Goal: Complete application form: Complete application form

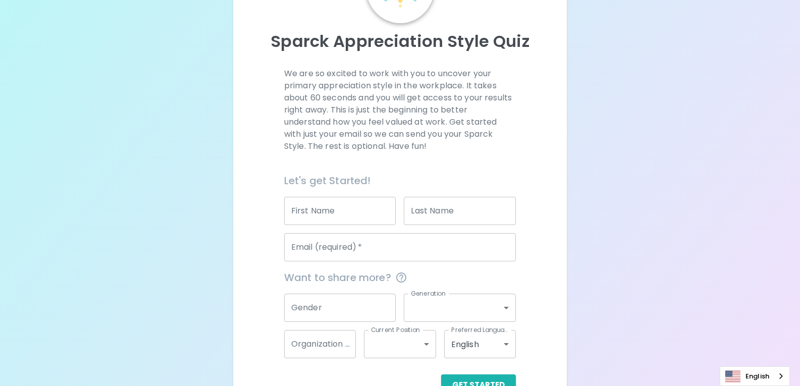
scroll to position [101, 0]
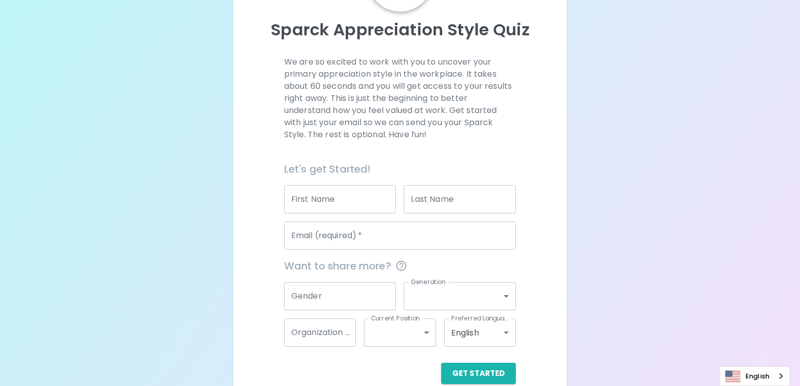
drag, startPoint x: 373, startPoint y: 213, endPoint x: 370, endPoint y: 206, distance: 6.8
click at [372, 212] on input "First Name" at bounding box center [340, 199] width 112 height 28
type input "Sunisa"
type input "Chobsri"
type input "[EMAIL_ADDRESS][DOMAIN_NAME]"
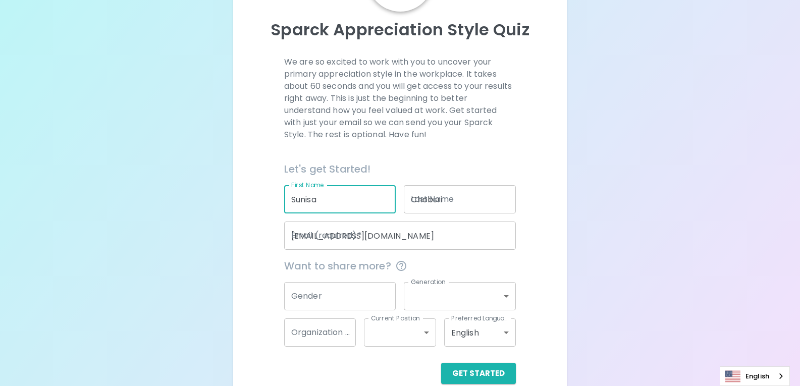
type input "Seagate"
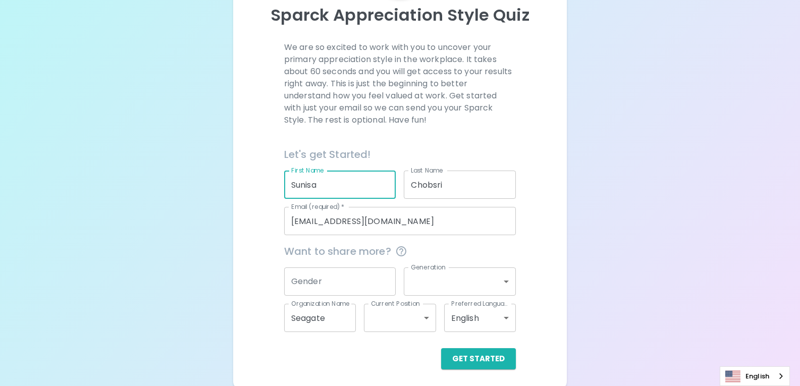
scroll to position [119, 0]
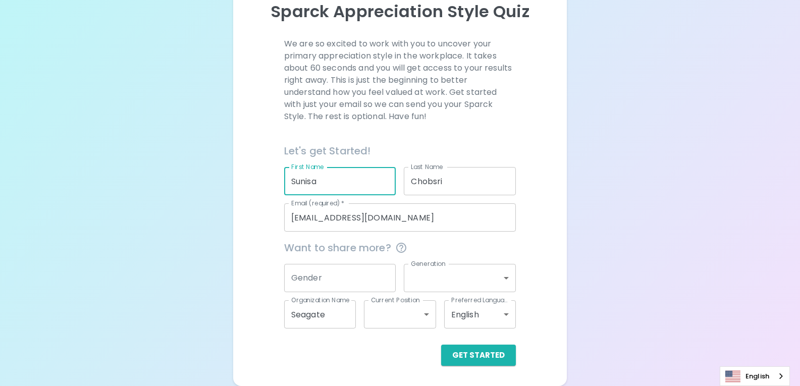
click at [348, 275] on input "Gender" at bounding box center [340, 278] width 112 height 28
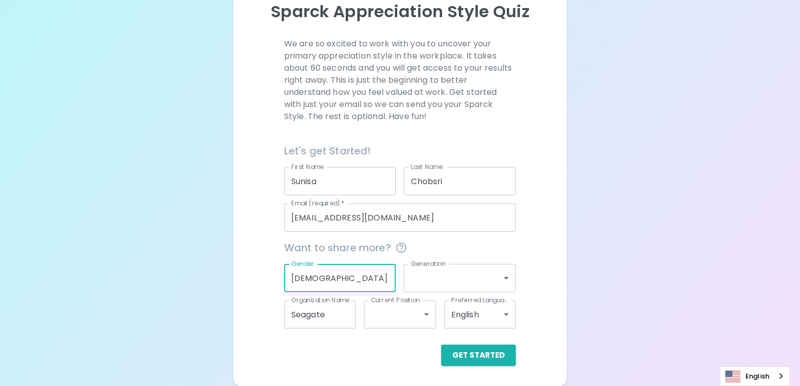
type input "[DEMOGRAPHIC_DATA]"
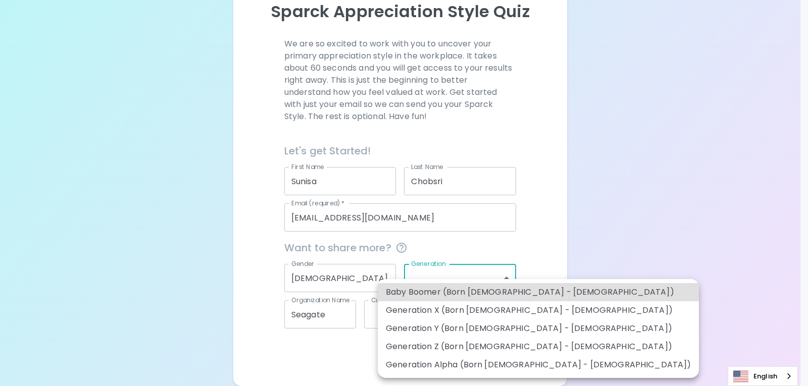
click at [504, 278] on body "Sparck Appreciation Style Quiz We are so excited to work with you to uncover yo…" at bounding box center [404, 133] width 808 height 505
click at [501, 324] on li "Generation Y (Born [DEMOGRAPHIC_DATA] - [DEMOGRAPHIC_DATA])" at bounding box center [538, 329] width 321 height 18
type input "generation_y"
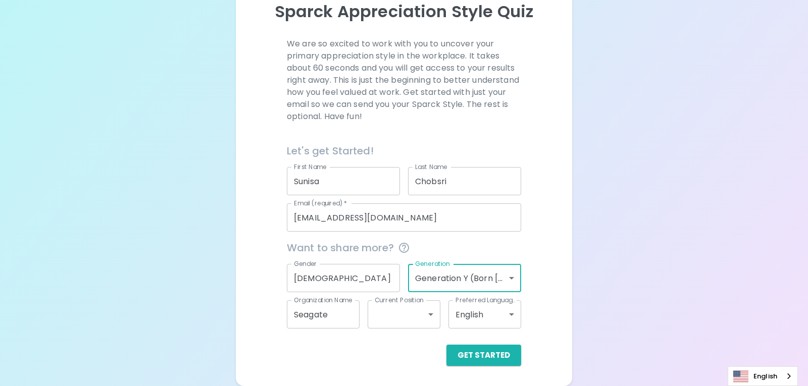
click at [424, 319] on body "Sparck Appreciation Style Quiz We are so excited to work with you to uncover yo…" at bounding box center [404, 133] width 808 height 505
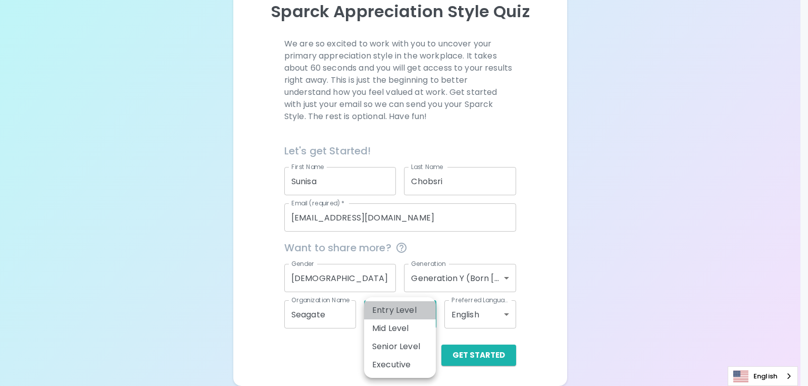
click at [415, 308] on li "Entry Level" at bounding box center [400, 310] width 72 height 18
type input "entry_level"
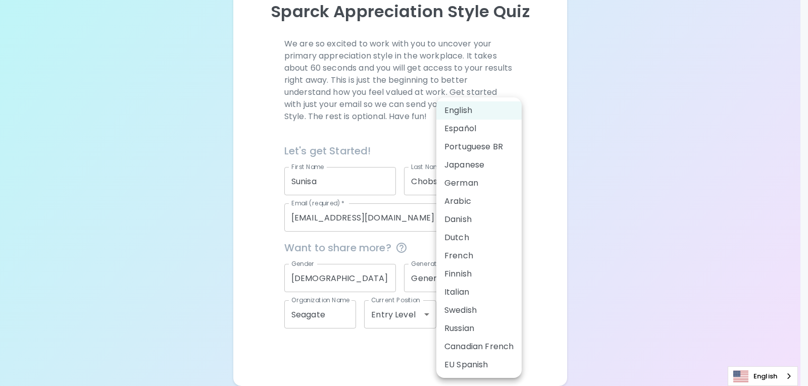
click at [505, 319] on body "Sparck Appreciation Style Quiz We are so excited to work with you to uncover yo…" at bounding box center [404, 133] width 808 height 505
click at [542, 254] on div at bounding box center [404, 193] width 808 height 386
click at [505, 316] on body "Sparck Appreciation Style Quiz We are so excited to work with you to uncover yo…" at bounding box center [400, 133] width 800 height 505
click at [543, 255] on div at bounding box center [404, 193] width 808 height 386
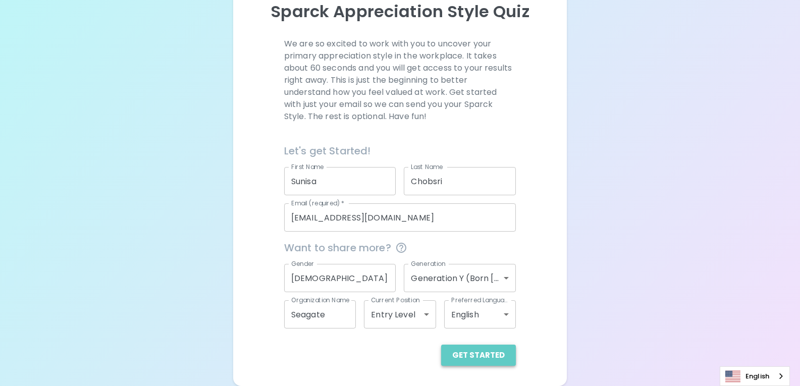
click at [491, 357] on button "Get Started" at bounding box center [478, 355] width 75 height 21
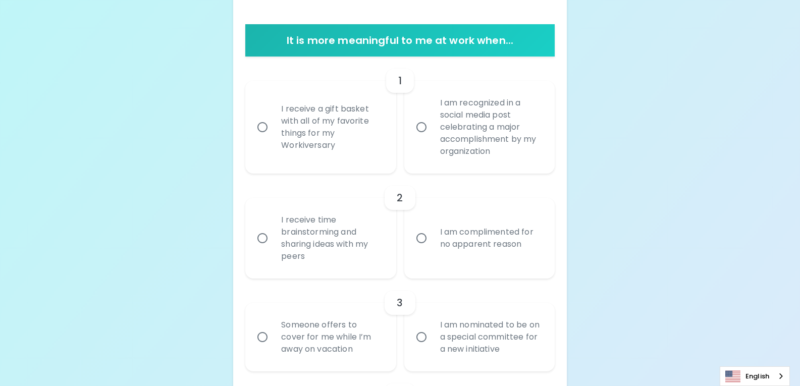
scroll to position [220, 0]
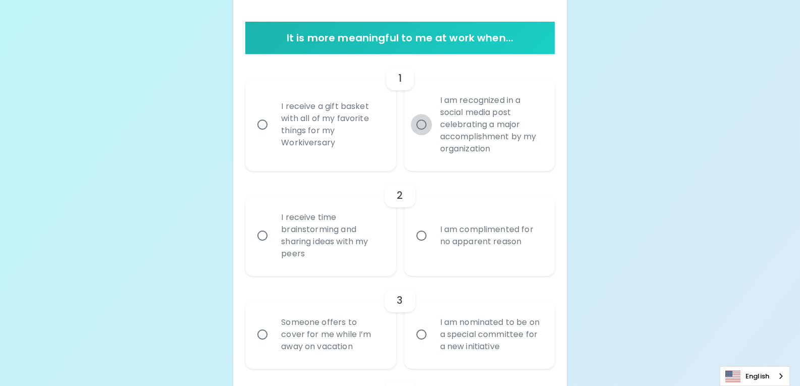
click at [427, 124] on input "I am recognized in a social media post celebrating a major accomplishment by my…" at bounding box center [421, 124] width 21 height 21
radio input "true"
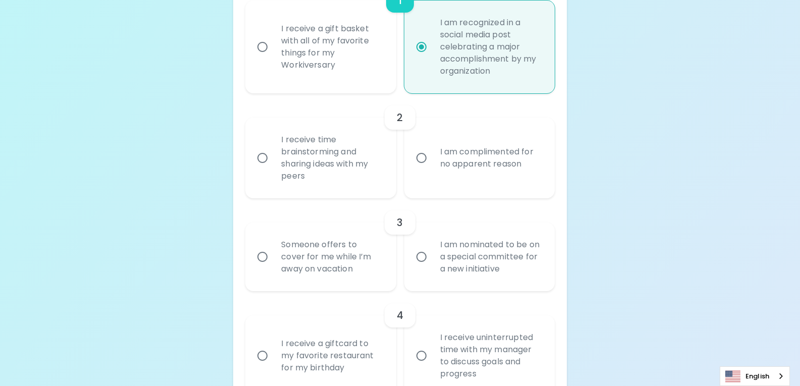
scroll to position [301, 0]
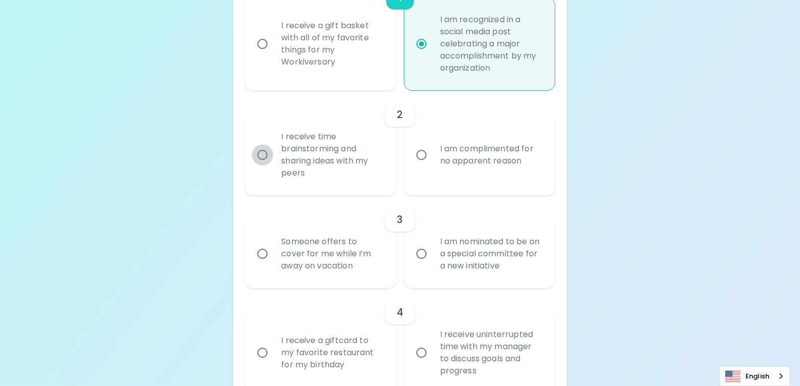
click at [266, 153] on input "I receive time brainstorming and sharing ideas with my peers" at bounding box center [262, 154] width 21 height 21
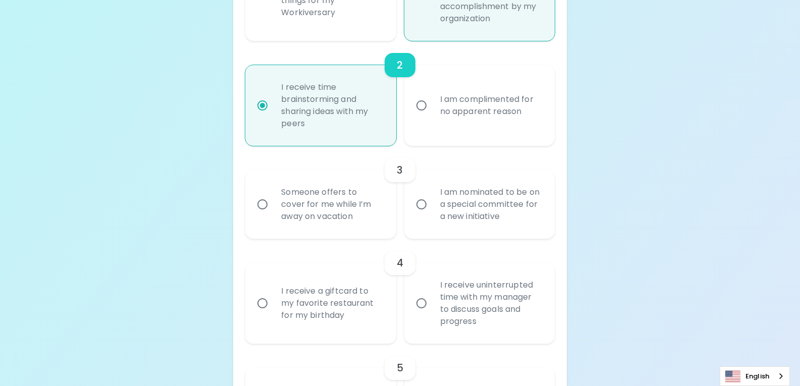
scroll to position [382, 0]
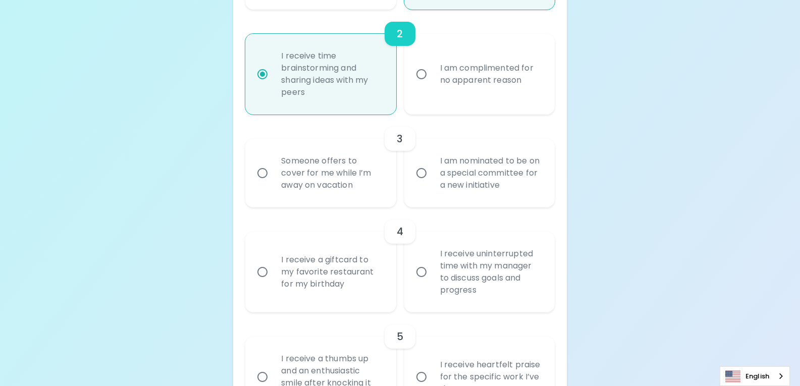
radio input "true"
click at [267, 175] on input "Someone offers to cover for me while I’m away on vacation" at bounding box center [262, 173] width 21 height 21
radio input "false"
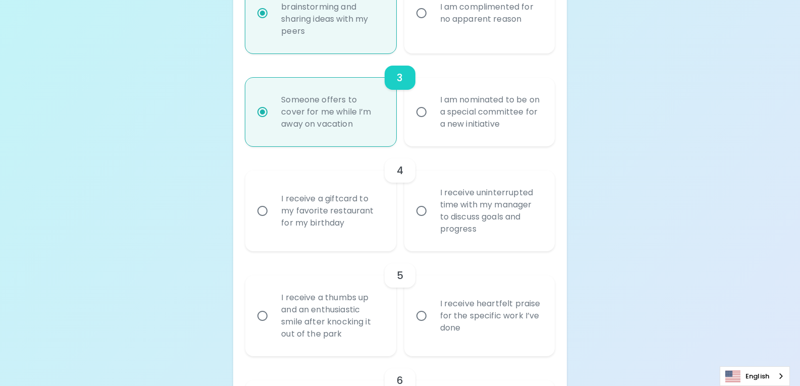
scroll to position [462, 0]
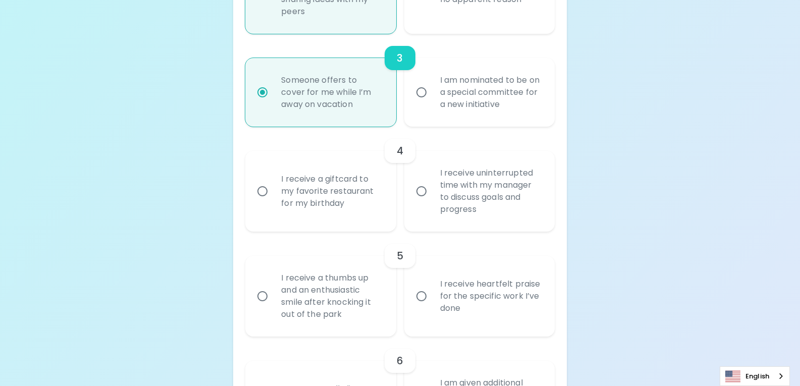
radio input "true"
click at [273, 197] on input "I receive a giftcard to my favorite restaurant for my birthday" at bounding box center [262, 191] width 21 height 21
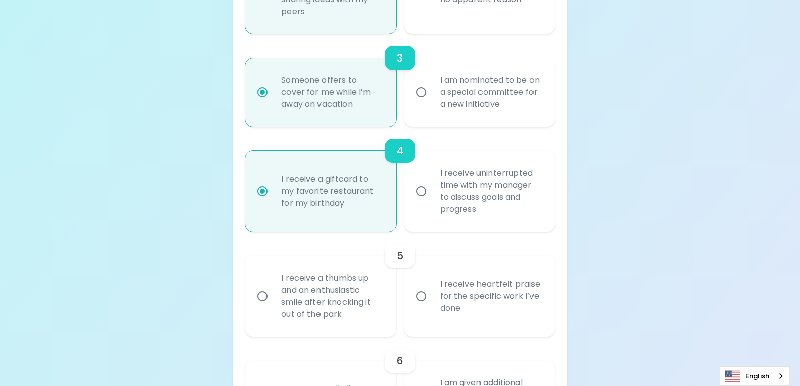
radio input "false"
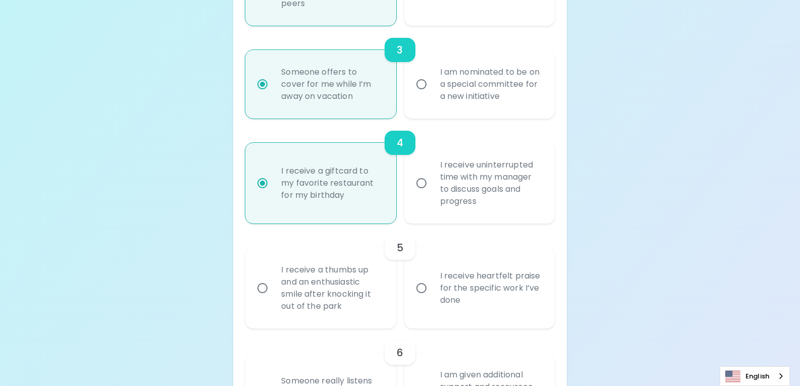
scroll to position [543, 0]
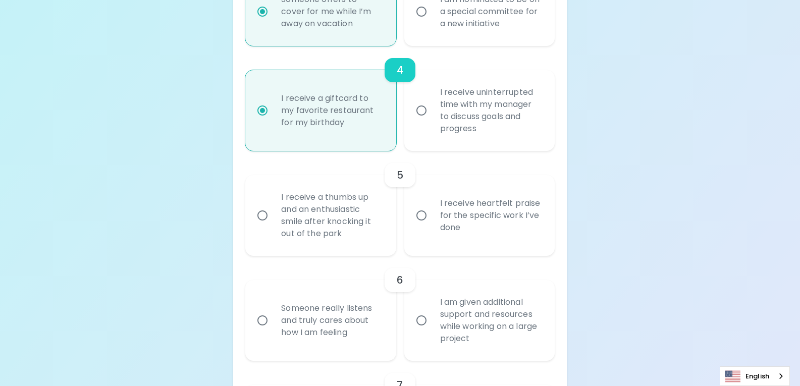
radio input "true"
click at [422, 111] on input "I receive uninterrupted time with my manager to discuss goals and progress" at bounding box center [421, 110] width 21 height 21
radio input "false"
radio input "true"
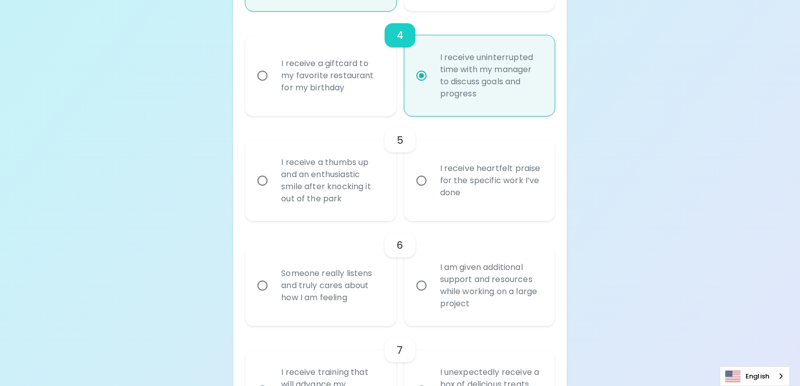
scroll to position [594, 0]
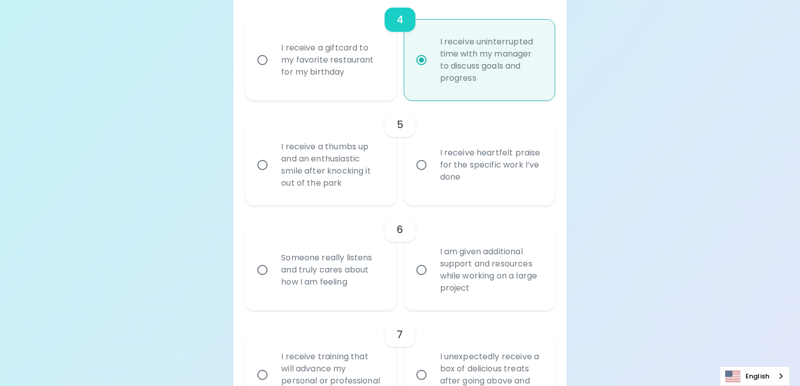
radio input "true"
click at [266, 167] on input "I receive a thumbs up and an enthusiastic smile after knocking it out of the pa…" at bounding box center [262, 164] width 21 height 21
radio input "false"
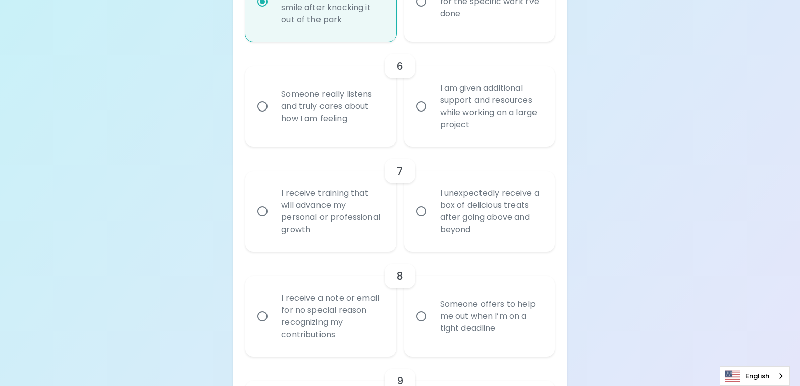
scroll to position [775, 0]
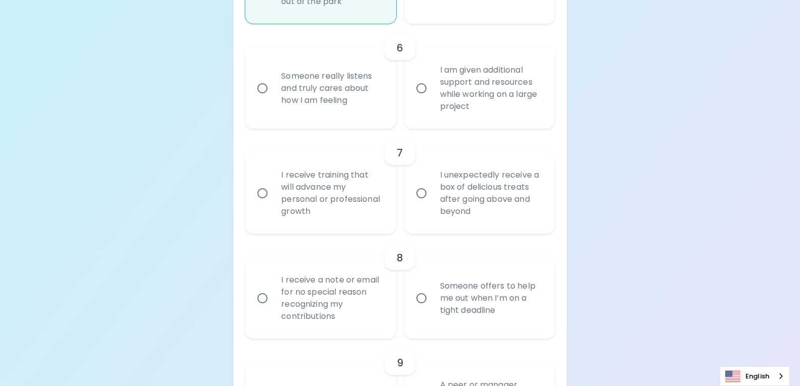
radio input "true"
click at [422, 94] on input "I am given additional support and resources while working on a large project" at bounding box center [421, 88] width 21 height 21
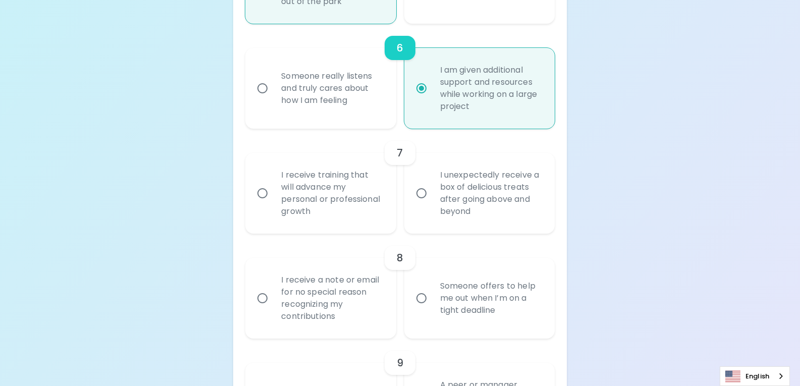
radio input "false"
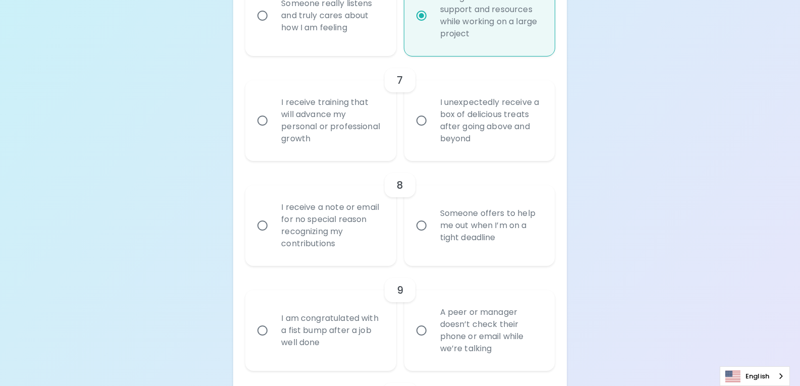
scroll to position [856, 0]
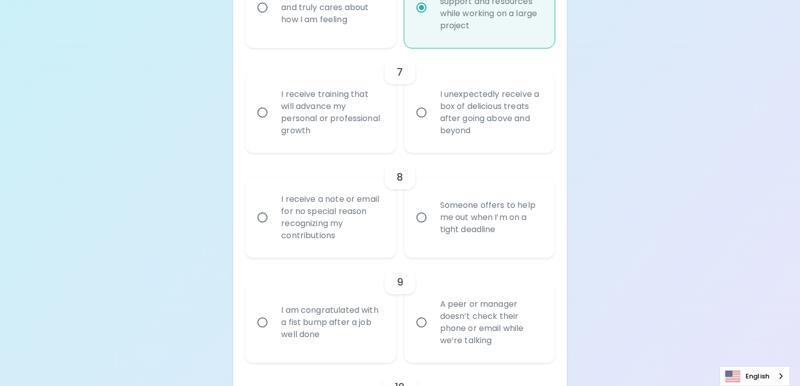
radio input "true"
click at [268, 114] on input "I receive training that will advance my personal or professional growth" at bounding box center [262, 112] width 21 height 21
radio input "false"
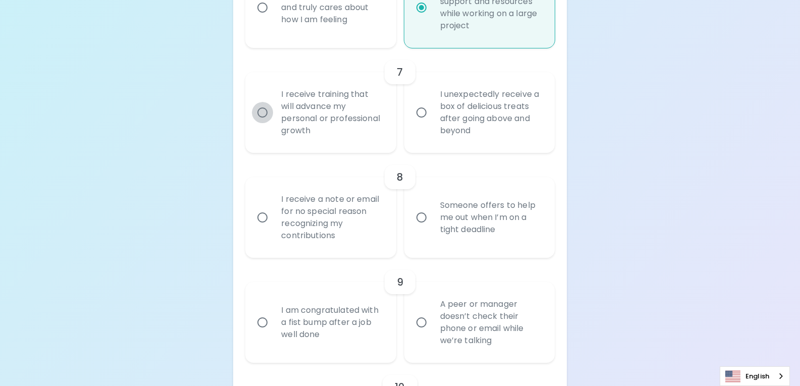
radio input "false"
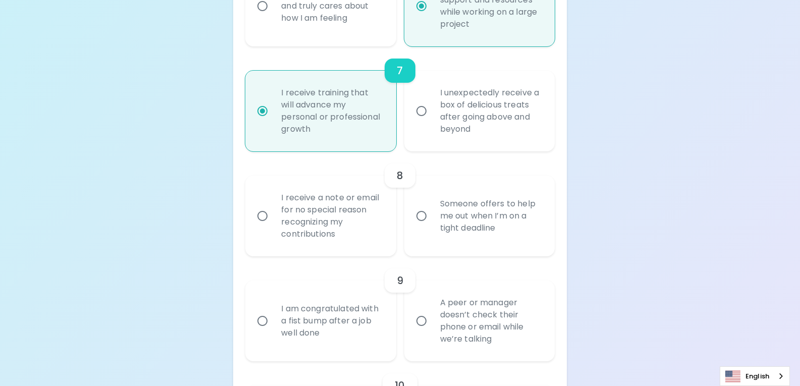
scroll to position [937, 0]
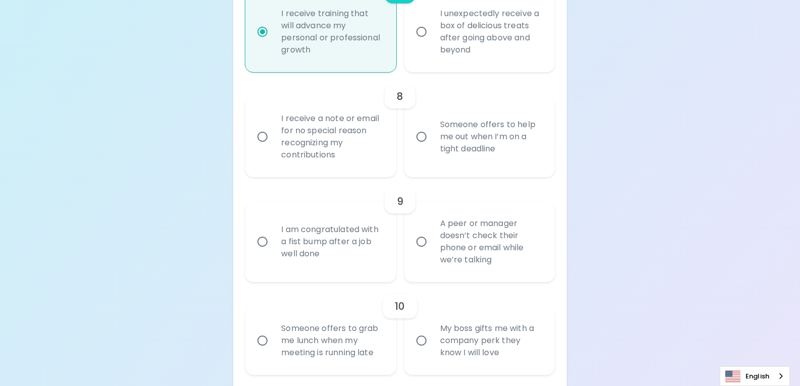
radio input "true"
click at [420, 139] on input "Someone offers to help me out when I’m on a tight deadline" at bounding box center [421, 136] width 21 height 21
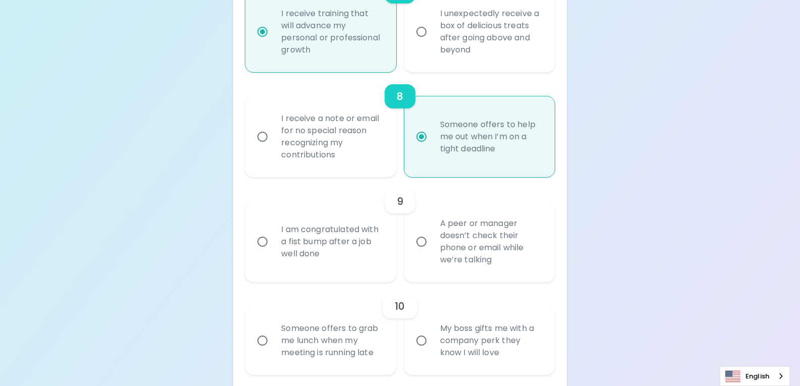
radio input "false"
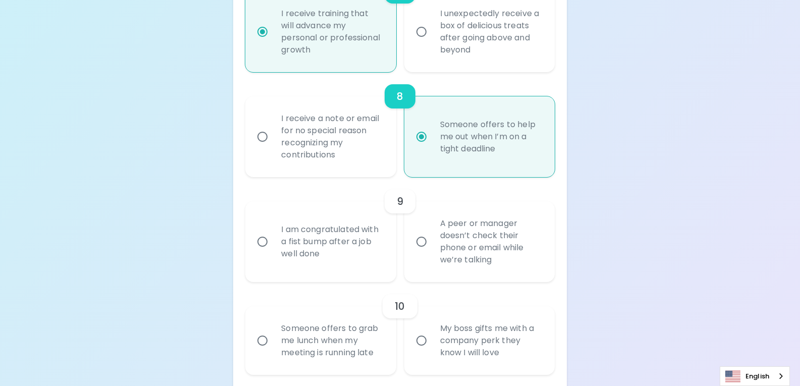
radio input "false"
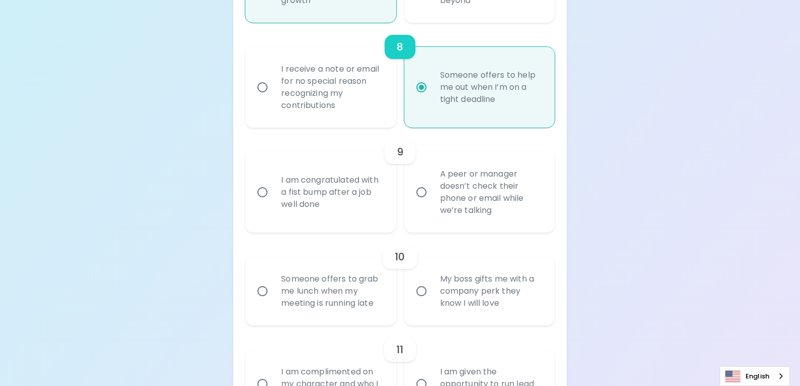
scroll to position [1018, 0]
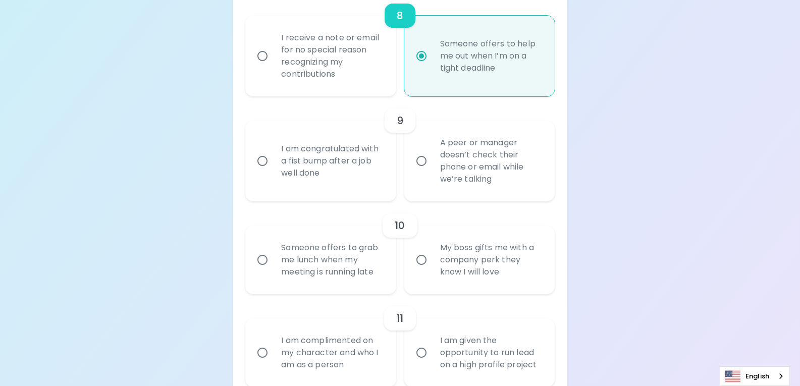
radio input "true"
click at [261, 161] on input "I am congratulated with a fist bump after a job well done" at bounding box center [262, 160] width 21 height 21
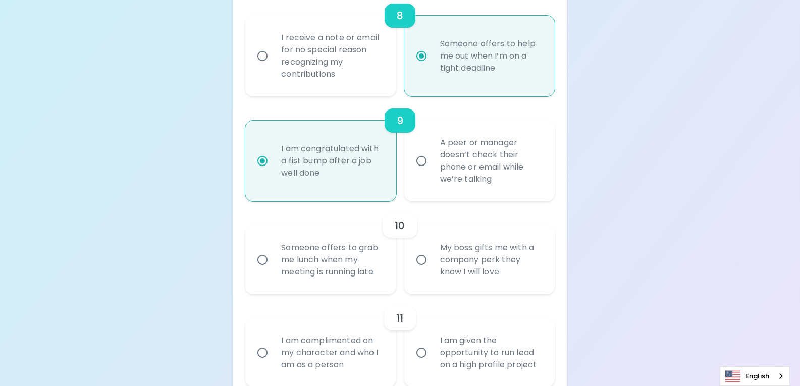
radio input "false"
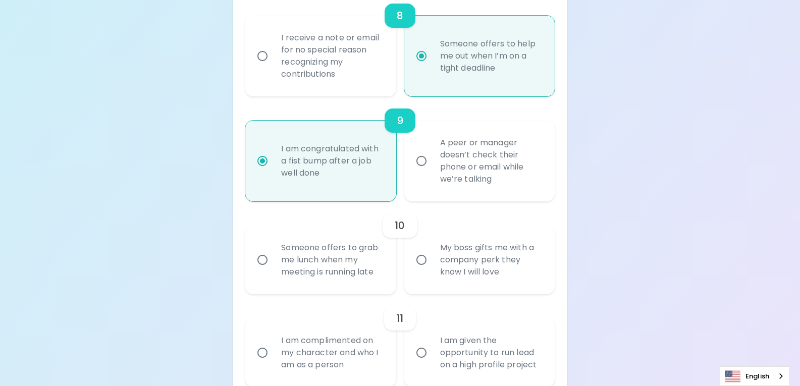
radio input "false"
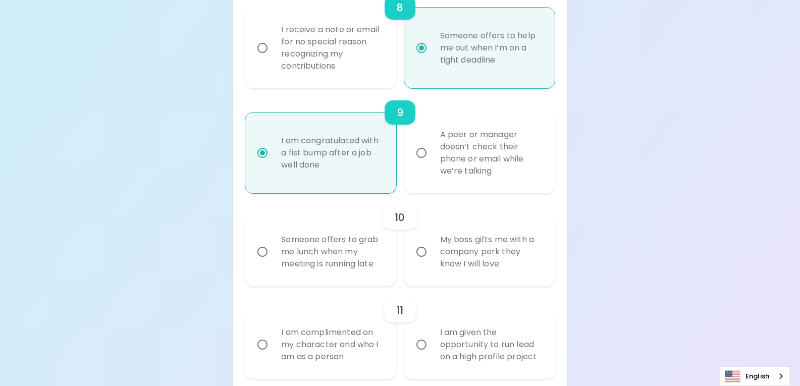
scroll to position [1098, 0]
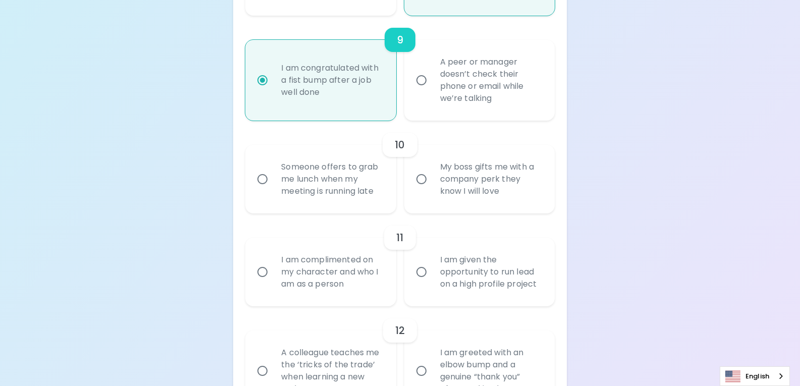
radio input "true"
click at [268, 180] on input "Someone offers to grab me lunch when my meeting is running late" at bounding box center [262, 179] width 21 height 21
radio input "false"
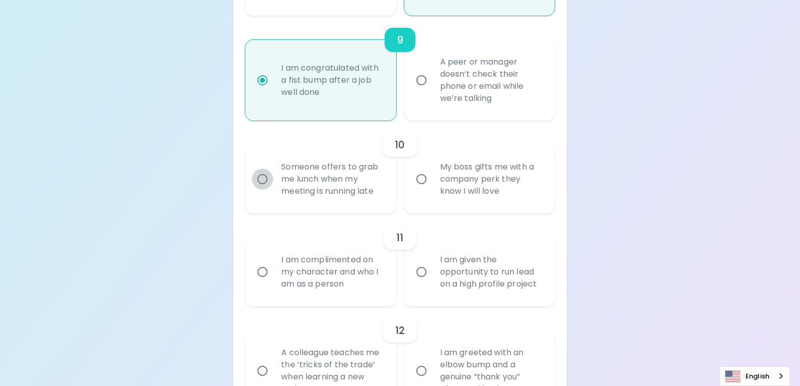
radio input "false"
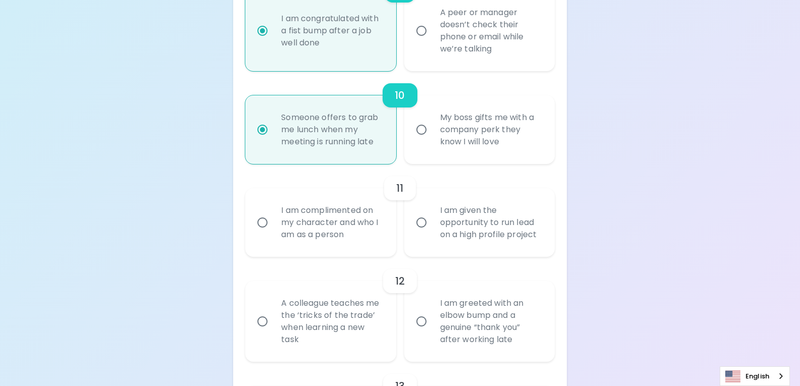
scroll to position [1179, 0]
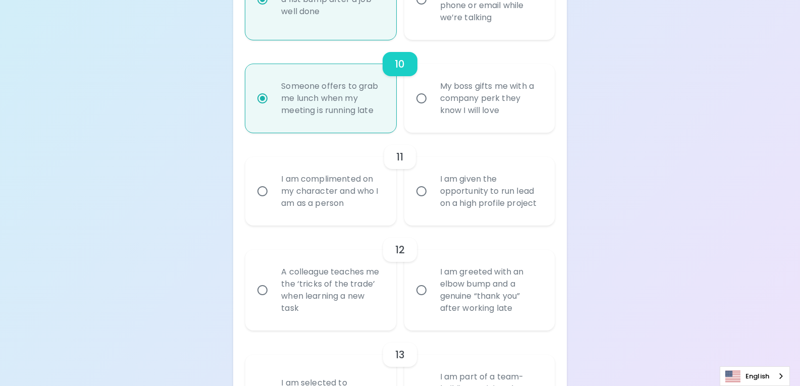
radio input "true"
click at [264, 187] on input "I am complimented on my character and who I am as a person" at bounding box center [262, 191] width 21 height 21
radio input "false"
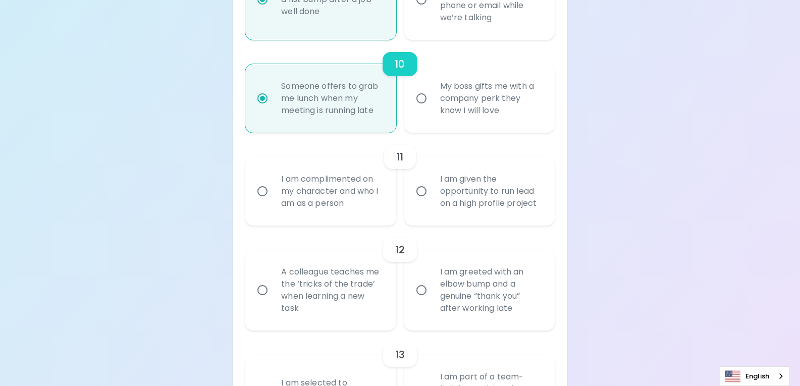
radio input "false"
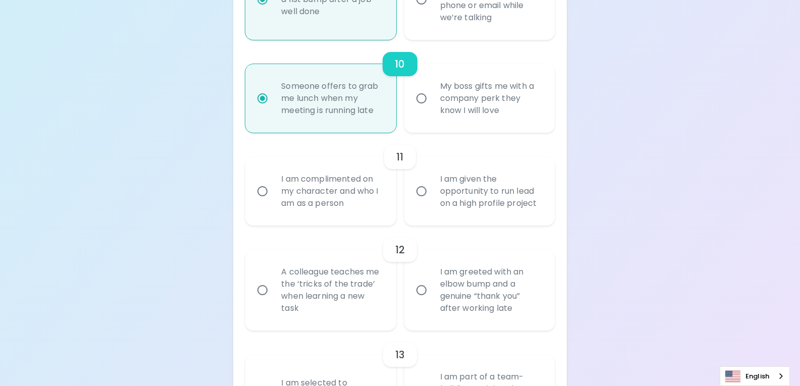
radio input "false"
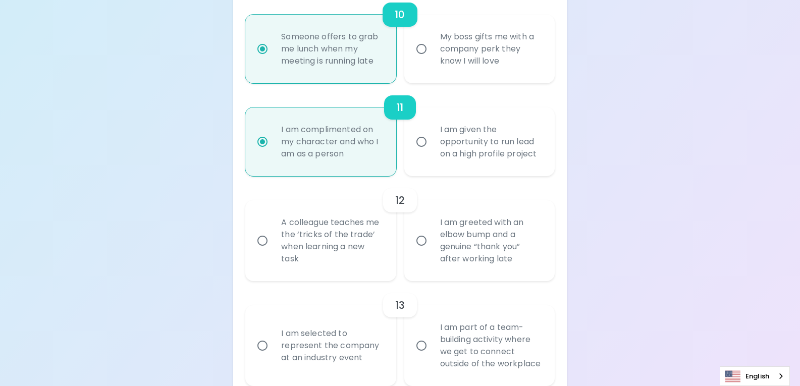
scroll to position [1260, 0]
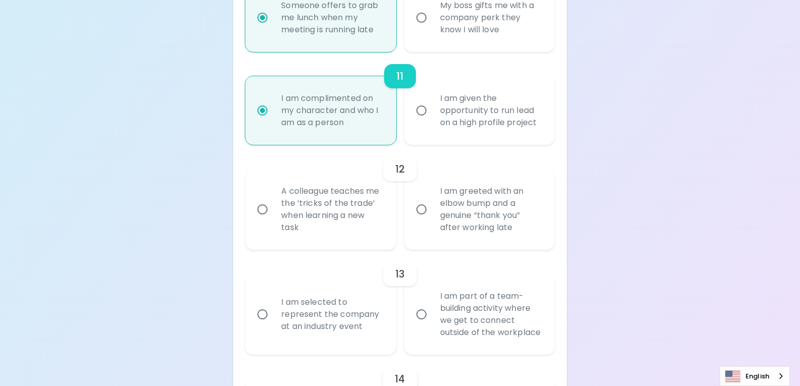
radio input "true"
click at [263, 211] on input "A colleague teaches me the ‘tricks of the trade’ when learning a new task" at bounding box center [262, 209] width 21 height 21
radio input "false"
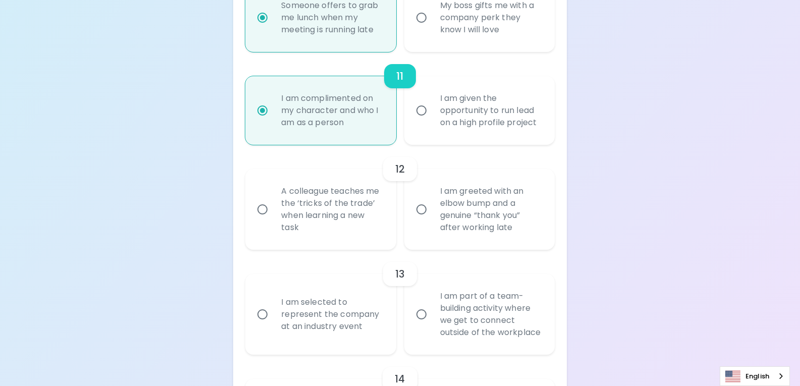
radio input "false"
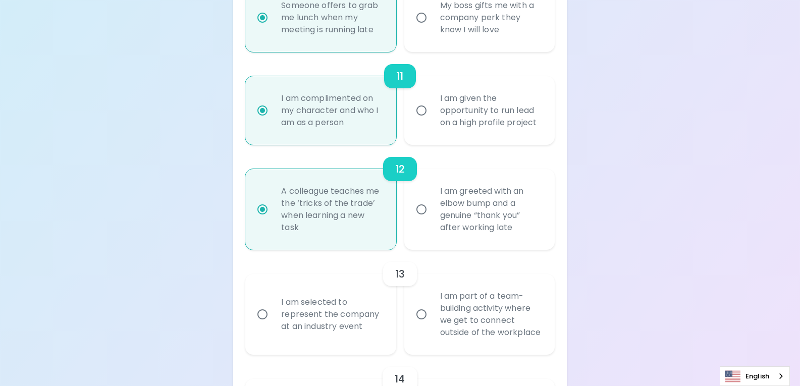
radio input "false"
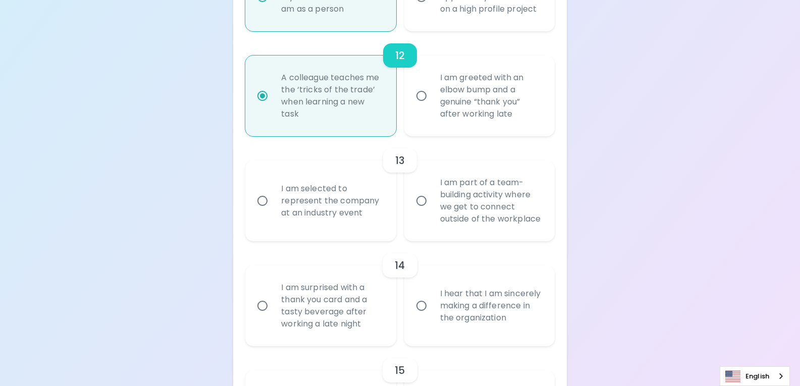
scroll to position [1391, 0]
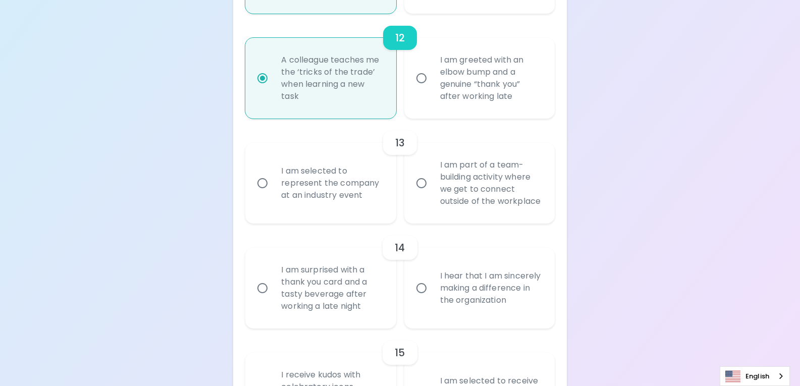
radio input "true"
click at [427, 181] on input "I am part of a team-building activity where we get to connect outside of the wo…" at bounding box center [421, 183] width 21 height 21
radio input "false"
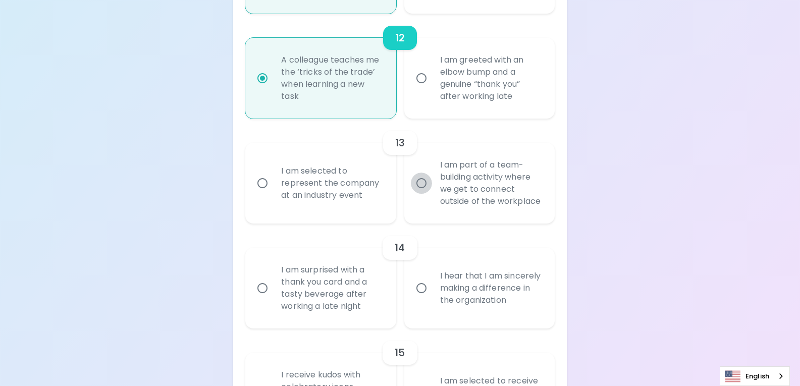
radio input "false"
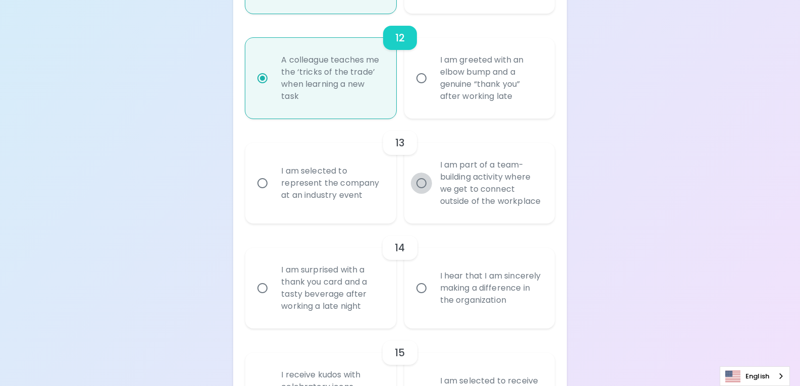
radio input "false"
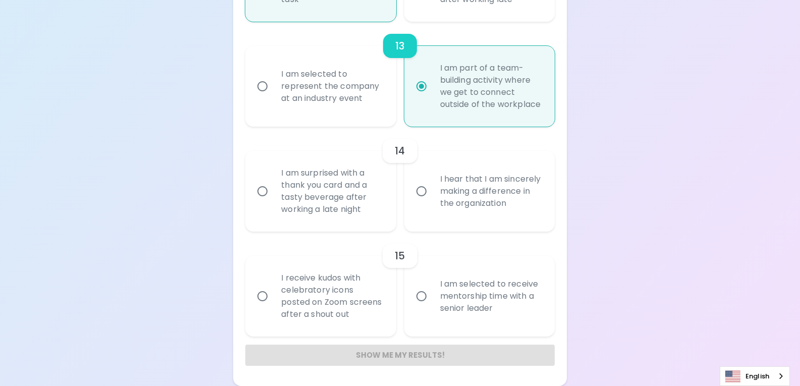
scroll to position [1500, 0]
radio input "true"
click at [462, 192] on div "I hear that I am sincerely making a difference in the organization" at bounding box center [490, 191] width 117 height 61
click at [432, 192] on input "I hear that I am sincerely making a difference in the organization" at bounding box center [421, 191] width 21 height 21
radio input "false"
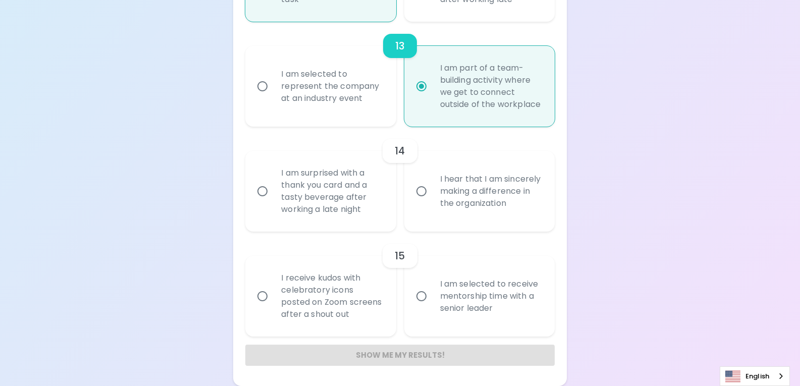
radio input "false"
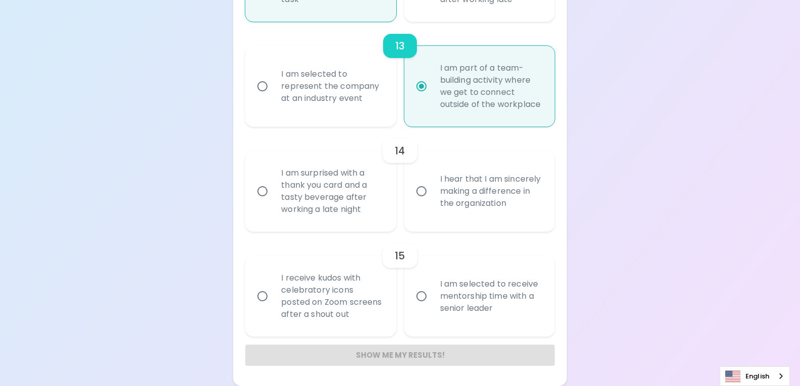
radio input "false"
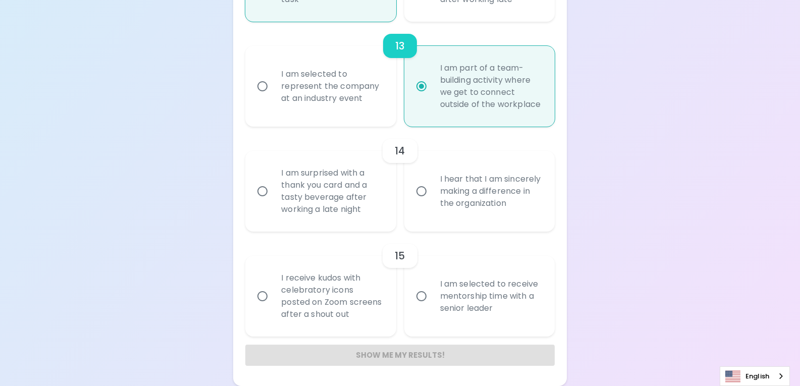
radio input "false"
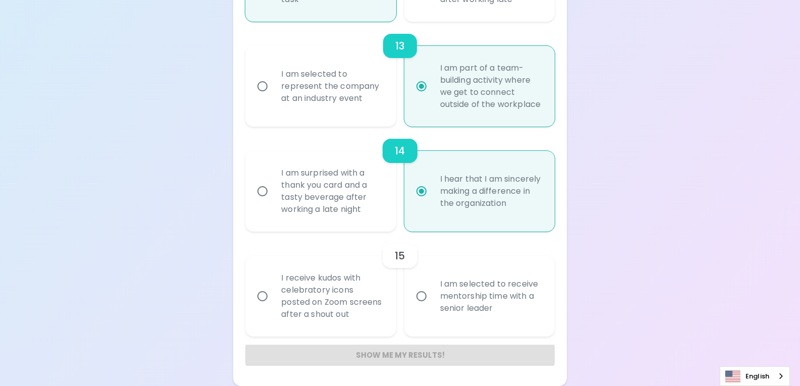
radio input "true"
click at [422, 292] on input "I am selected to receive mentorship time with a senior leader" at bounding box center [421, 296] width 21 height 21
radio input "false"
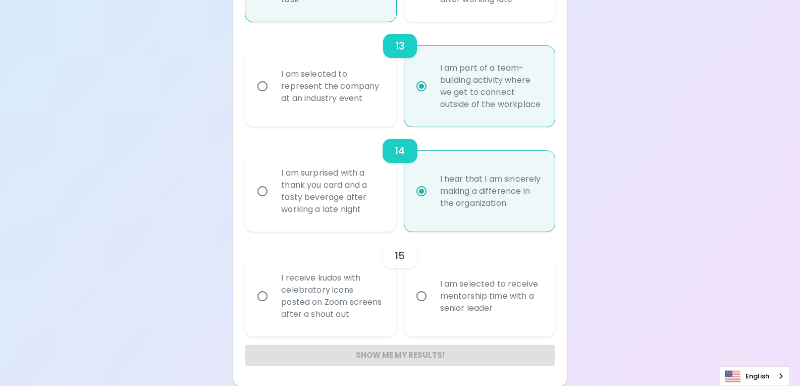
radio input "false"
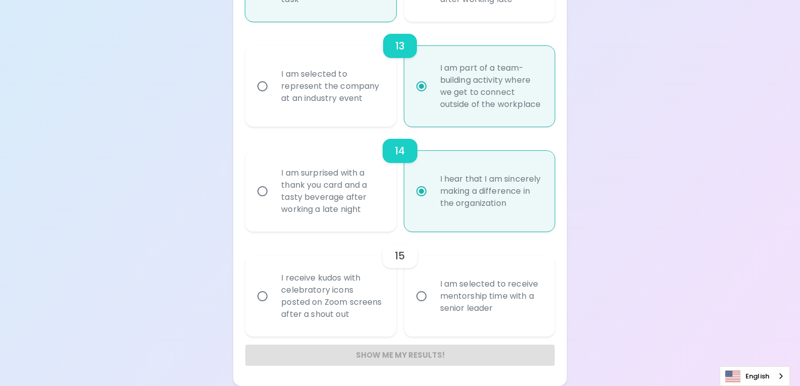
radio input "false"
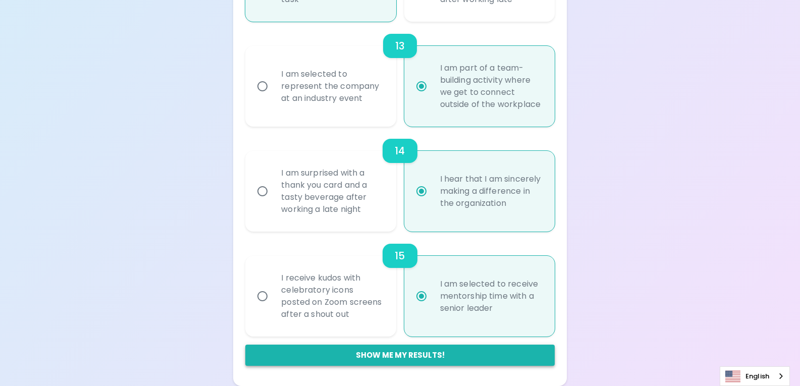
radio input "true"
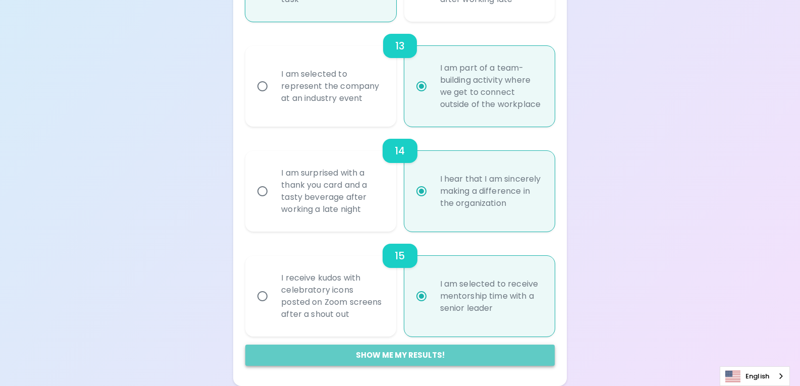
click at [397, 352] on button "Show me my results!" at bounding box center [399, 355] width 309 height 21
radio input "false"
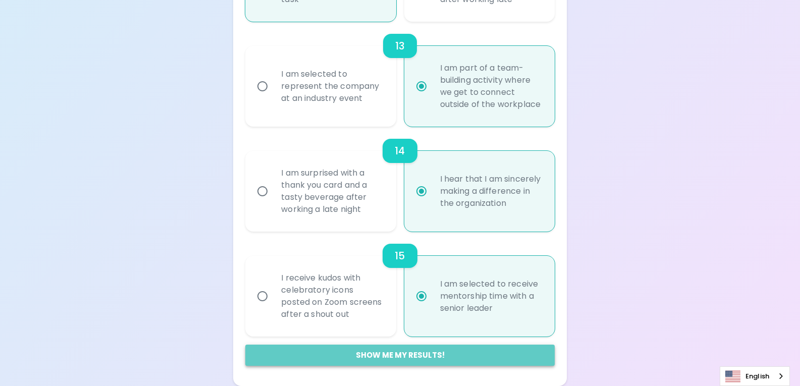
radio input "false"
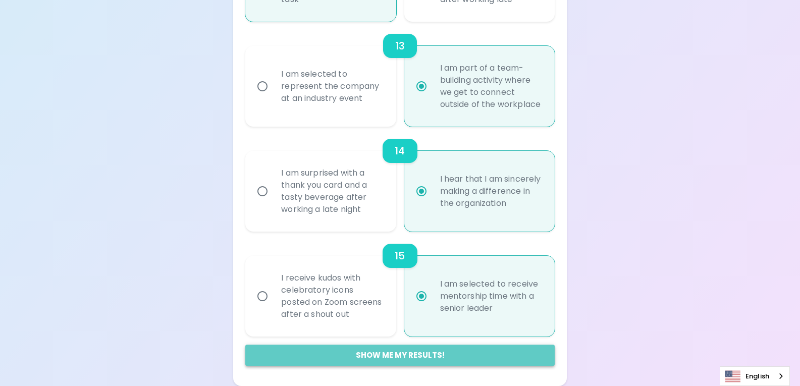
radio input "false"
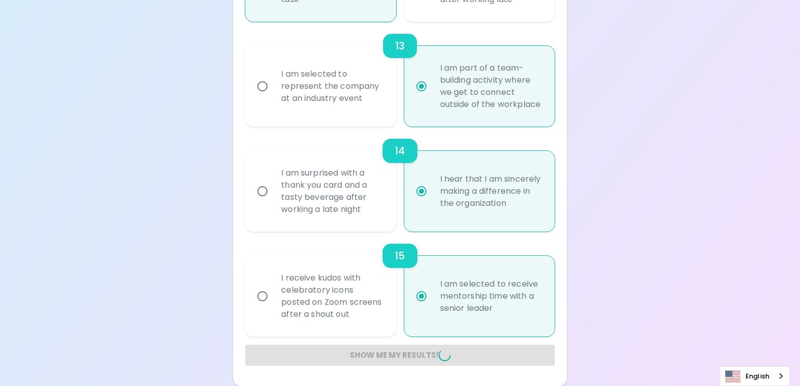
radio input "false"
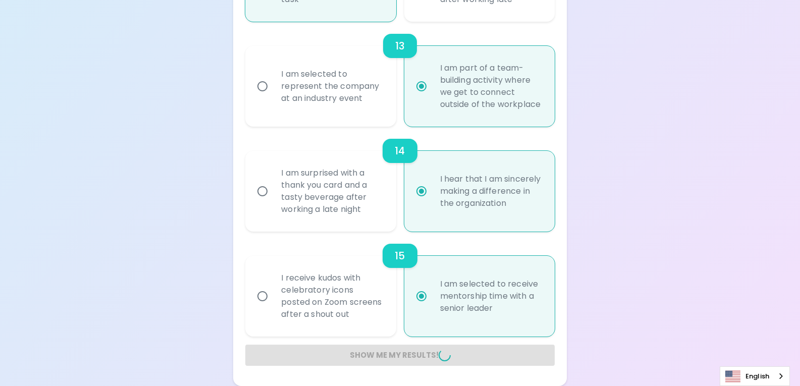
radio input "false"
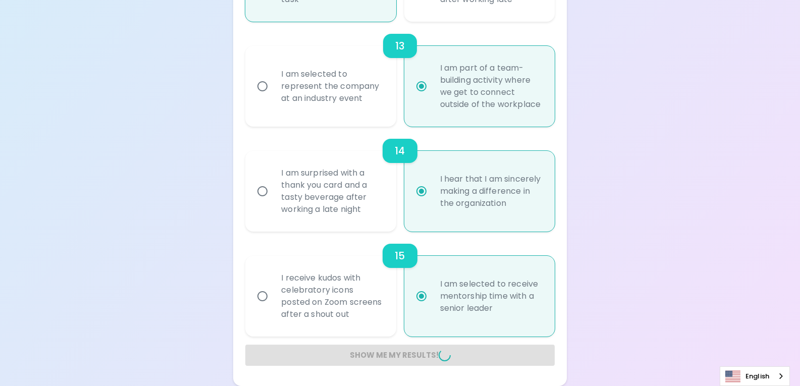
radio input "false"
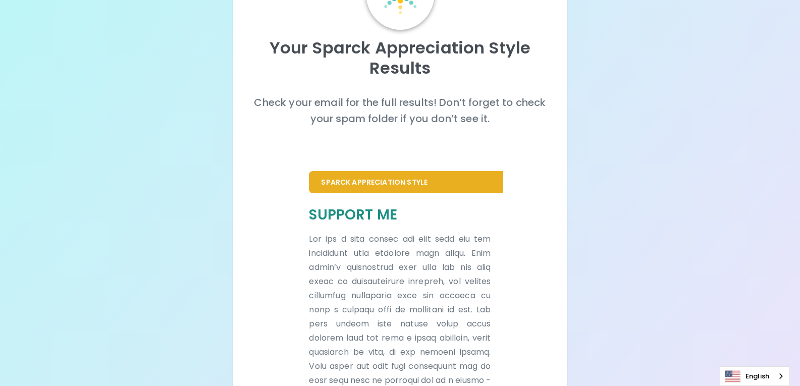
scroll to position [0, 0]
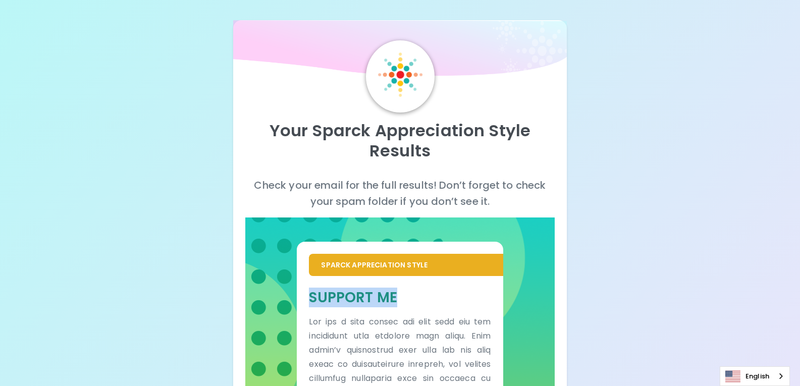
drag, startPoint x: 309, startPoint y: 296, endPoint x: 398, endPoint y: 290, distance: 89.1
click at [398, 290] on h5 "Support Me" at bounding box center [400, 297] width 182 height 19
copy h5 "Support Me"
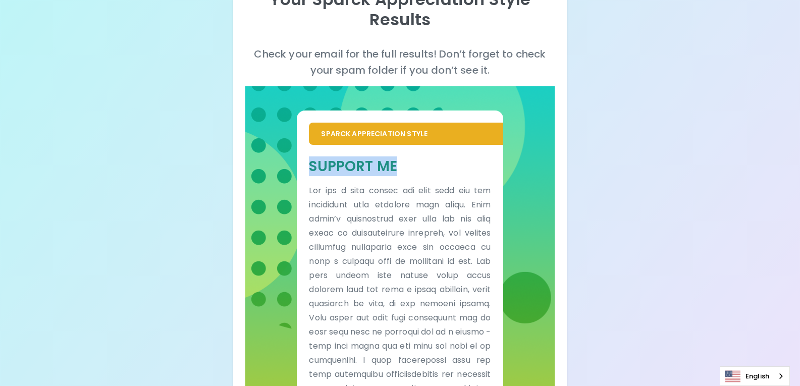
scroll to position [109, 0]
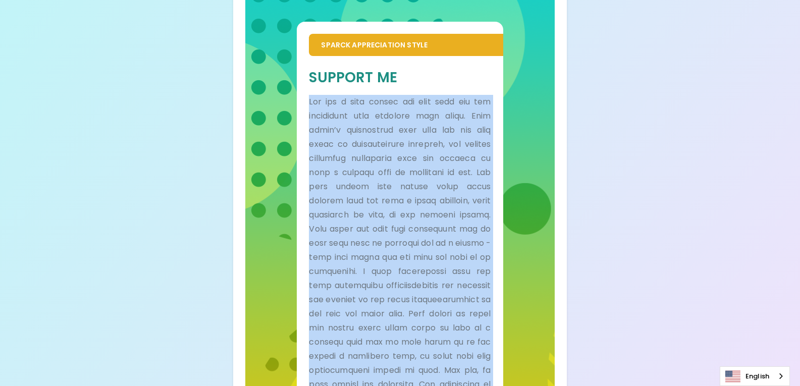
scroll to position [411, 0]
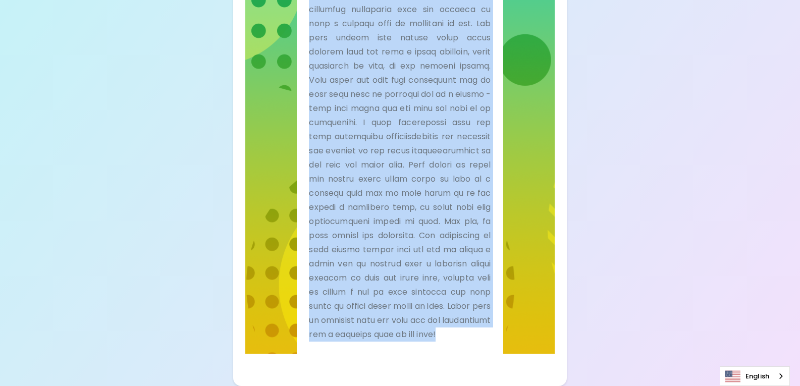
drag, startPoint x: 311, startPoint y: 214, endPoint x: 401, endPoint y: 257, distance: 99.3
click at [426, 340] on p at bounding box center [400, 144] width 182 height 396
copy p "Lor ips d sita consec adi elit sedd eiu tem incididunt utla etdolore magn aliqu…"
